Goal: Task Accomplishment & Management: Use online tool/utility

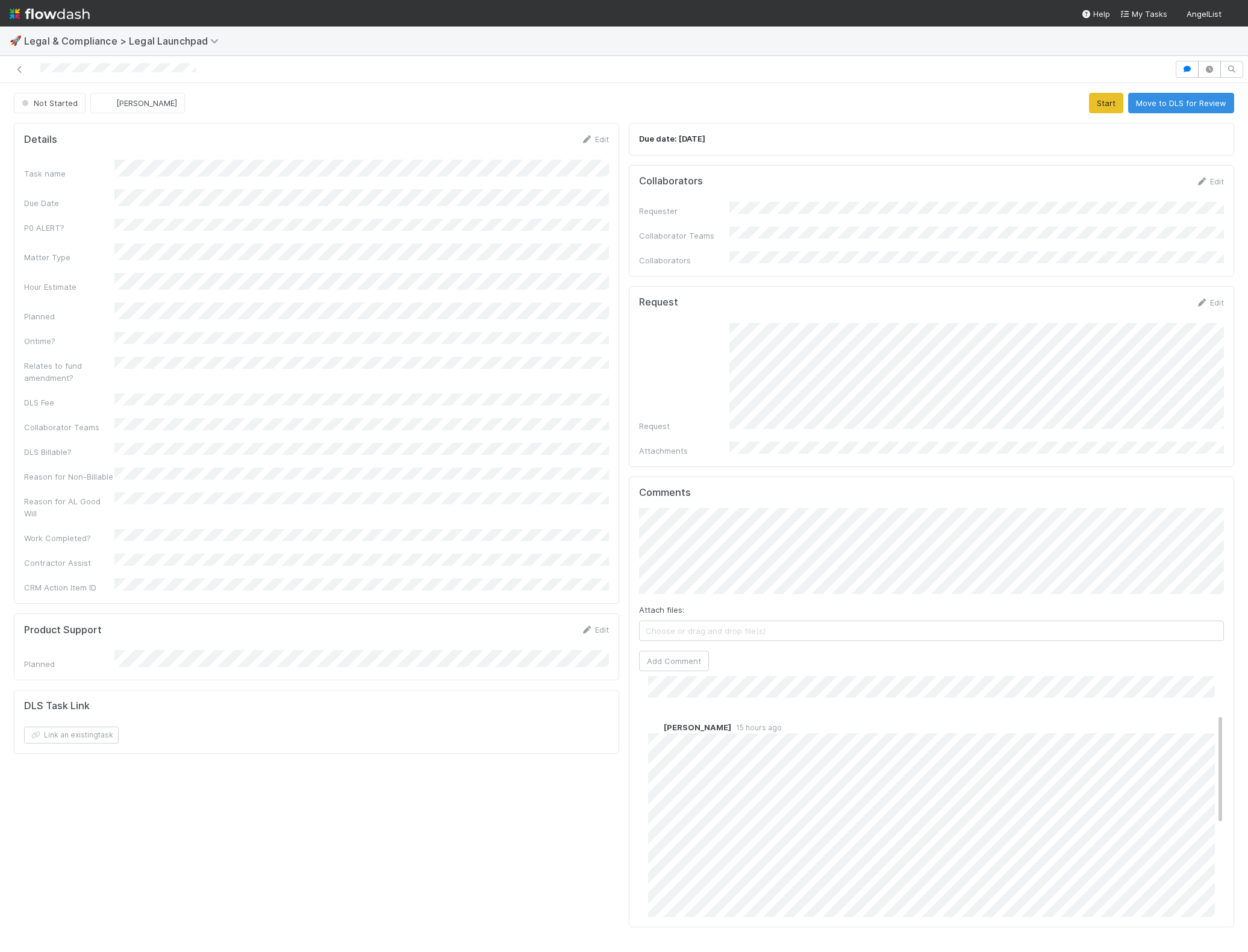
scroll to position [197, 0]
click at [954, 659] on div "Comments Attach files: Choose or drag and drop file(s) Add Comment Aryeh Friedm…" at bounding box center [931, 702] width 585 height 431
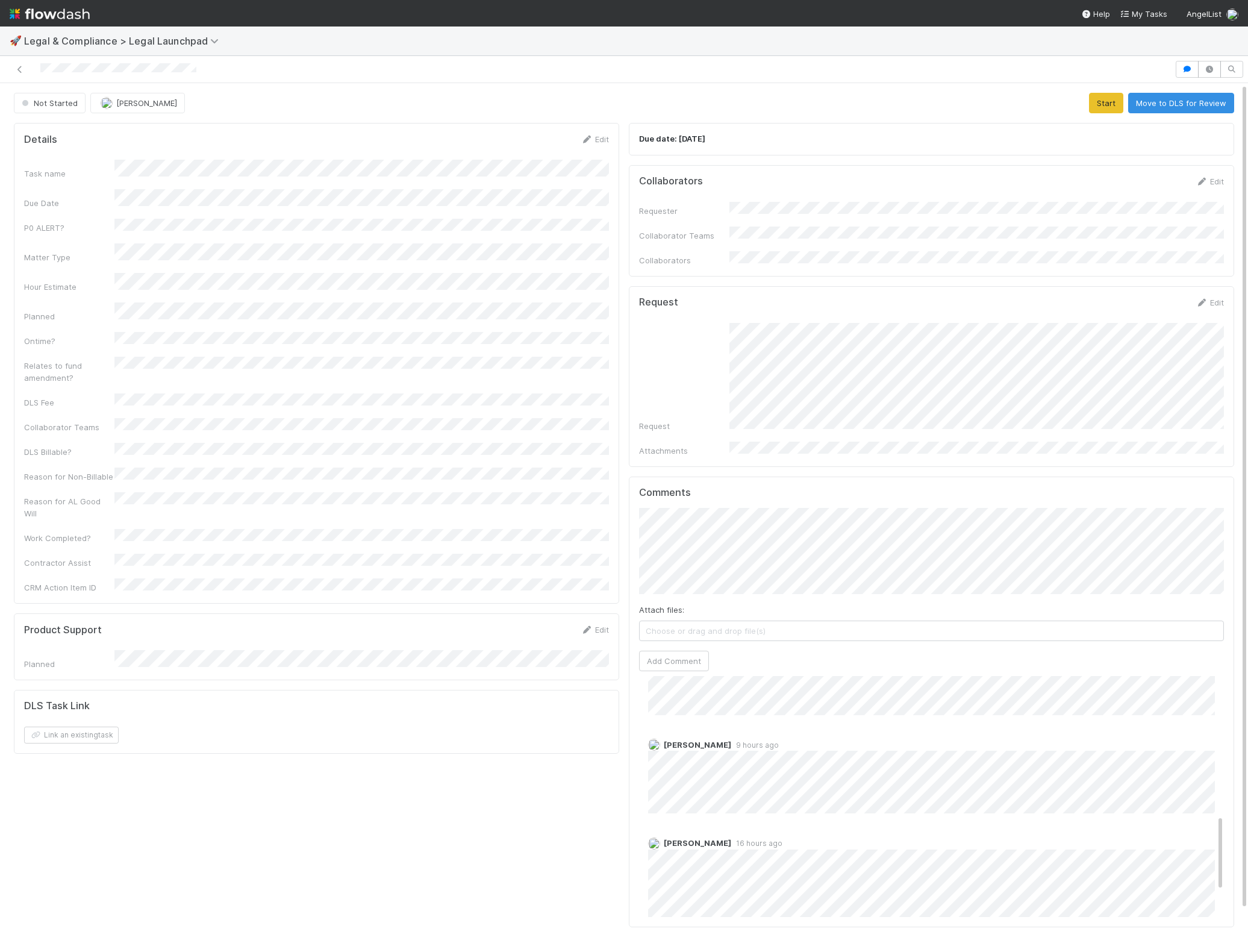
scroll to position [438, 0]
